Goal: Task Accomplishment & Management: Use online tool/utility

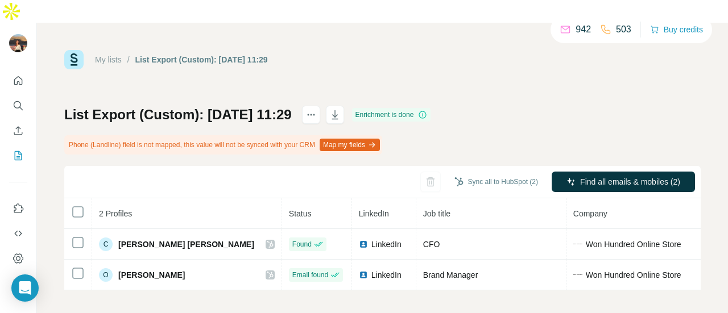
scroll to position [0, 205]
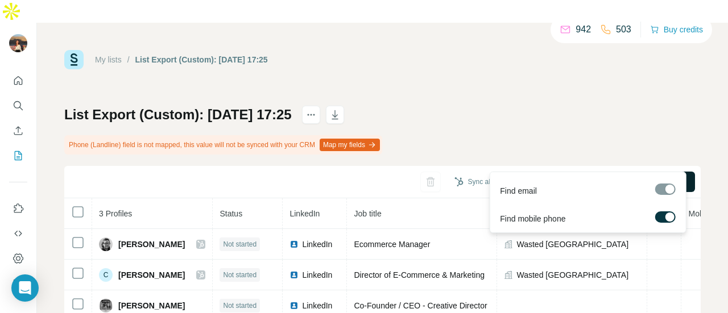
click at [619, 176] on span "Find all emails & mobiles (3)" at bounding box center [630, 181] width 100 height 11
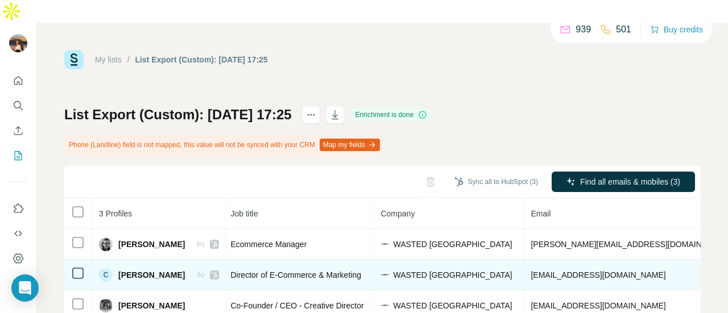
scroll to position [0, 138]
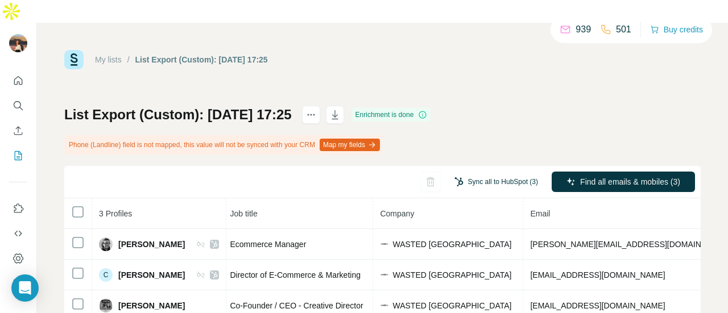
click at [502, 173] on button "Sync all to HubSpot (3)" at bounding box center [496, 181] width 100 height 17
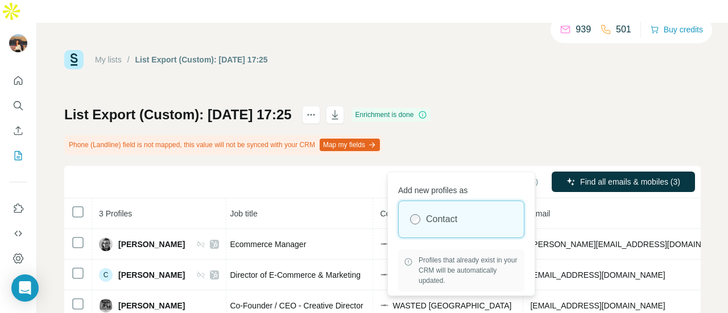
scroll to position [35, 0]
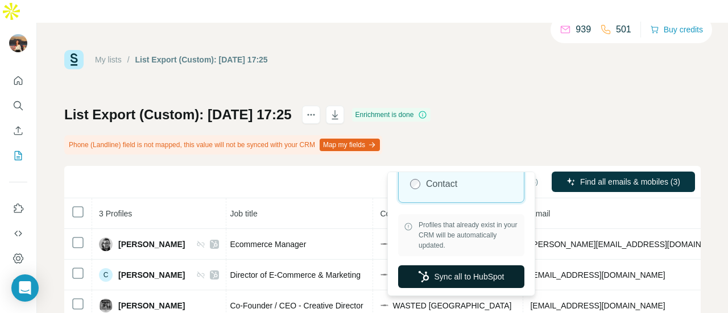
click at [467, 278] on button "Sync all to HubSpot" at bounding box center [461, 277] width 126 height 23
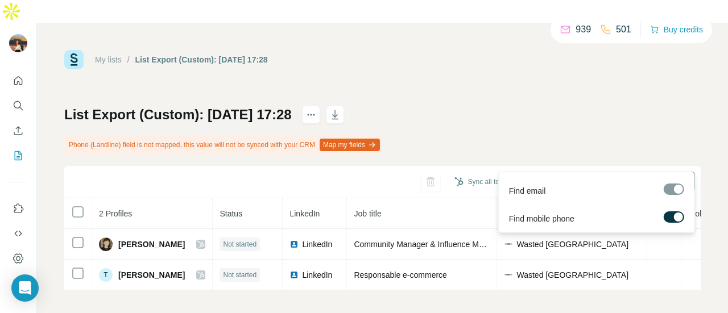
click at [594, 172] on button "Find all emails & mobiles (2)" at bounding box center [623, 182] width 143 height 20
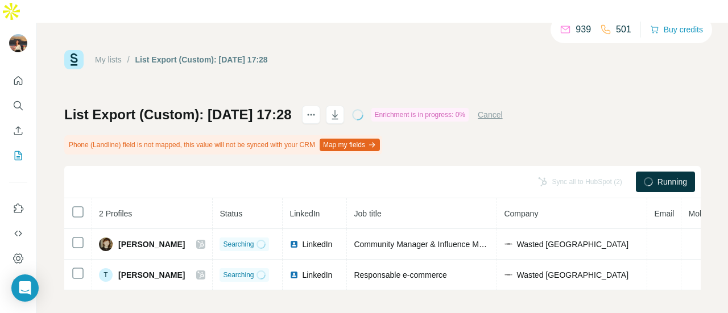
click at [510, 54] on div "My lists / List Export (Custom): 24/09/2025 17:28 939 501 Buy credits List Expo…" at bounding box center [382, 170] width 636 height 241
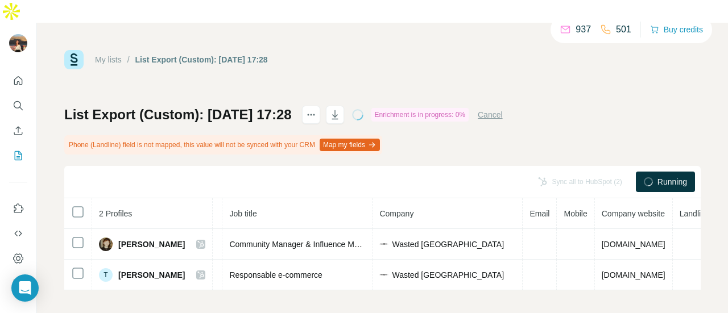
scroll to position [0, 145]
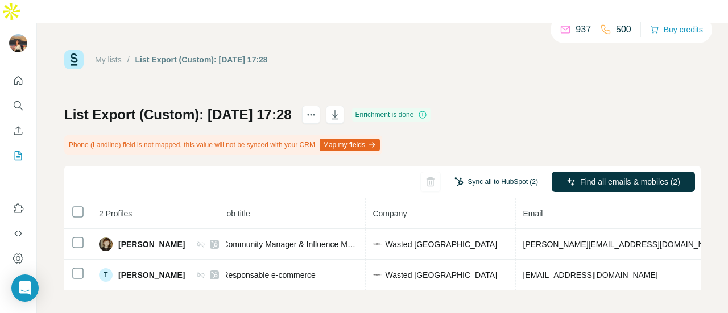
click at [488, 173] on button "Sync all to HubSpot (2)" at bounding box center [496, 181] width 100 height 17
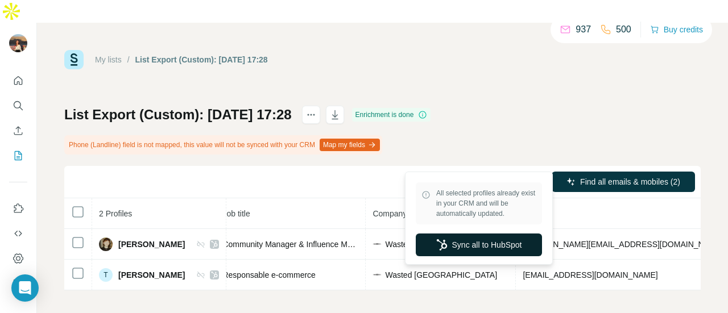
click at [487, 239] on button "Sync all to HubSpot" at bounding box center [479, 245] width 126 height 23
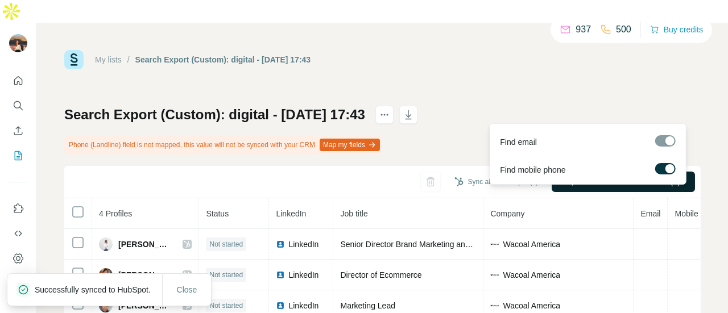
scroll to position [48, 0]
